Goal: Task Accomplishment & Management: Use online tool/utility

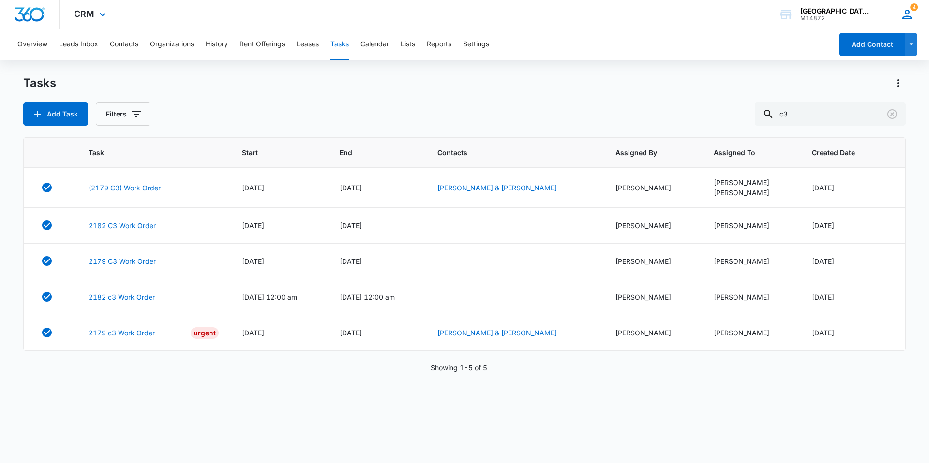
click at [906, 15] on icon at bounding box center [907, 14] width 15 height 15
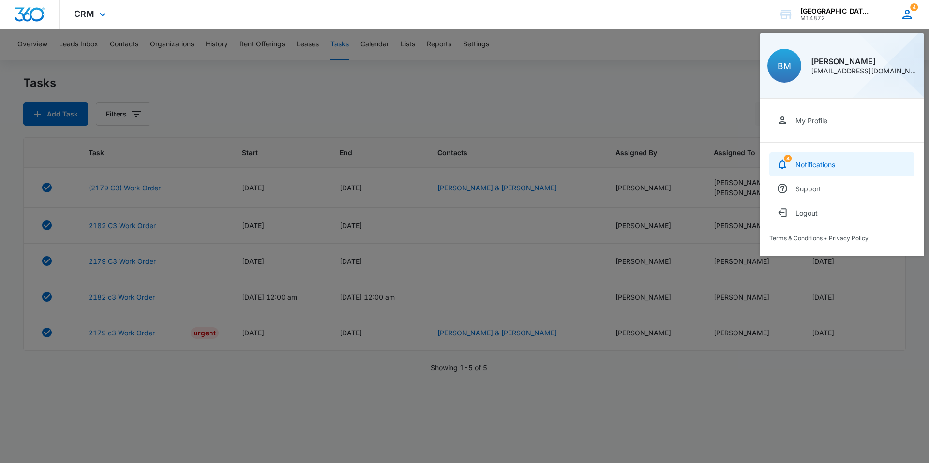
click at [857, 154] on link "4 Notifications" at bounding box center [841, 164] width 145 height 24
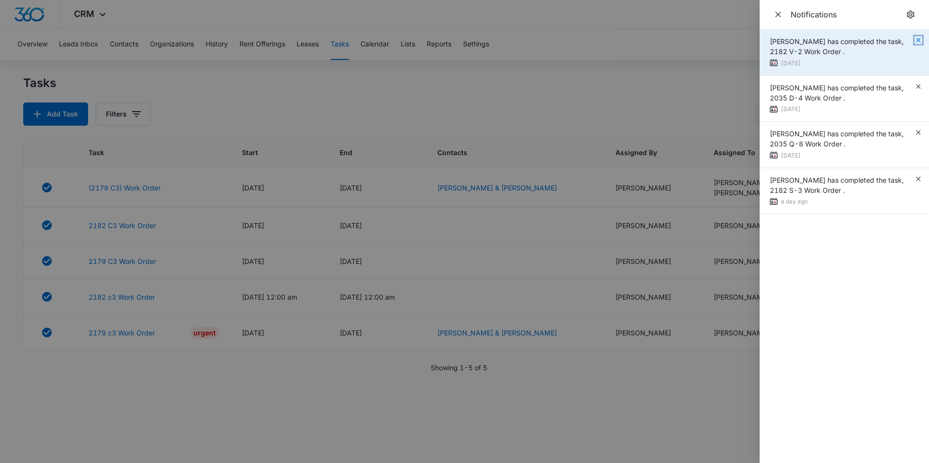
click at [914, 40] on icon "button" at bounding box center [918, 40] width 8 height 8
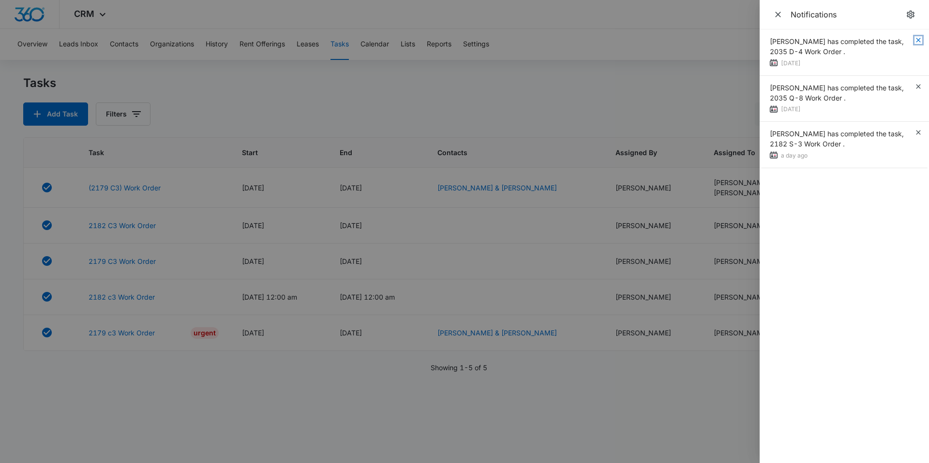
click at [914, 40] on icon "button" at bounding box center [918, 40] width 8 height 8
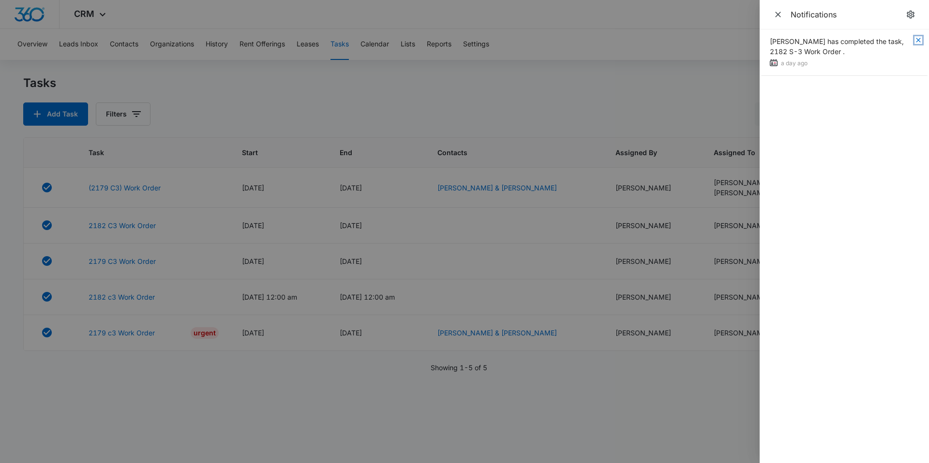
click at [914, 40] on icon "button" at bounding box center [918, 40] width 8 height 8
click at [781, 21] on span "Close" at bounding box center [778, 15] width 14 height 14
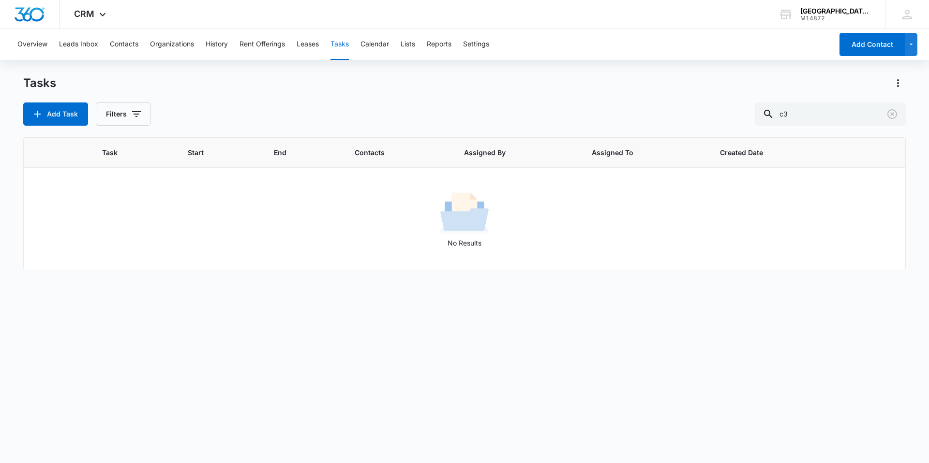
drag, startPoint x: 506, startPoint y: 106, endPoint x: 500, endPoint y: 106, distance: 5.8
click at [500, 106] on div "Add Task Filters c3" at bounding box center [464, 114] width 882 height 23
